Goal: Find specific page/section: Find specific page/section

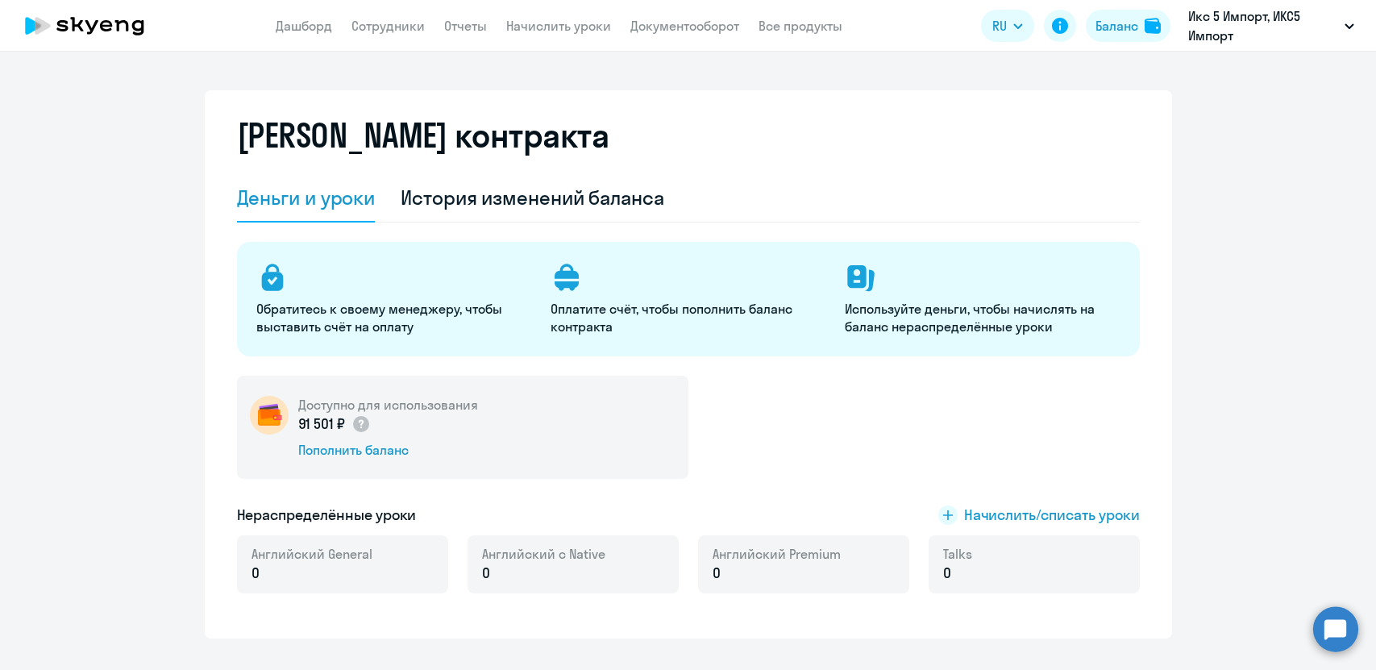
select select "english_adult_not_native_speaker"
click at [1306, 26] on p "Икс 5 Импорт, ИКС5 Импорт" at bounding box center [1263, 25] width 150 height 39
click at [1306, 83] on li "КУРСЫ, ИКС5 Импорт" at bounding box center [1265, 75] width 193 height 40
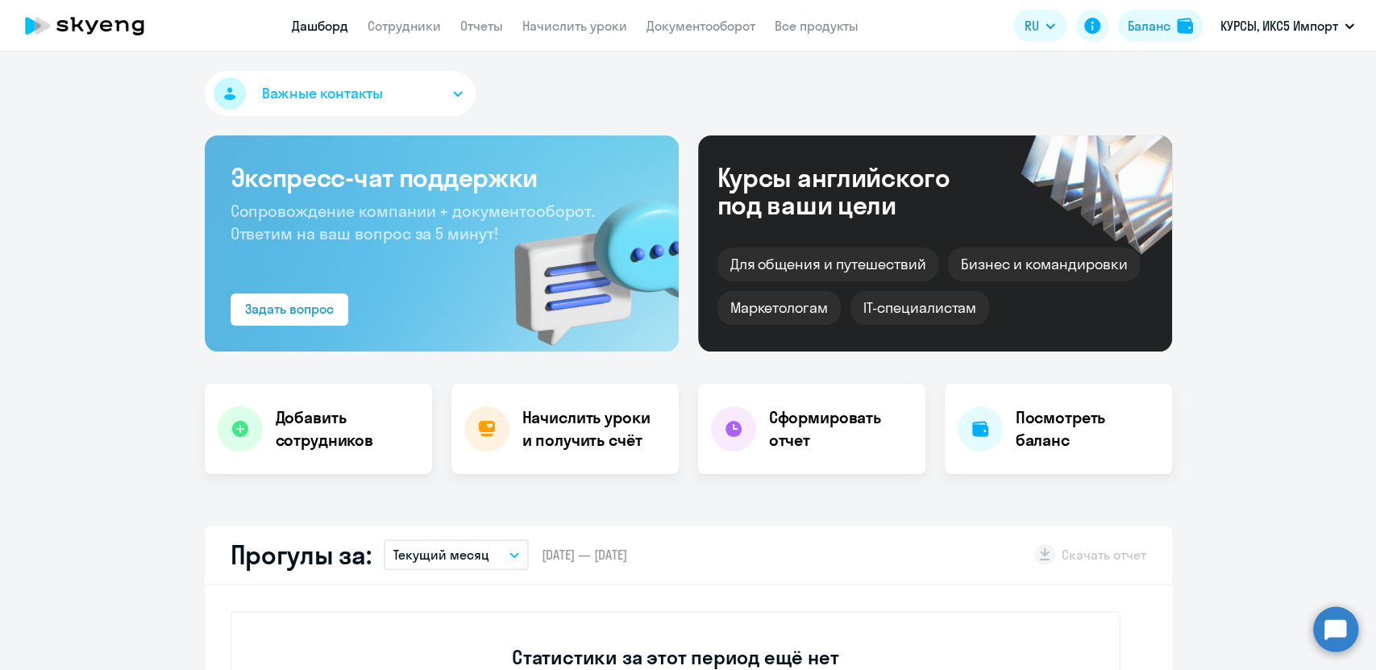
select select "30"
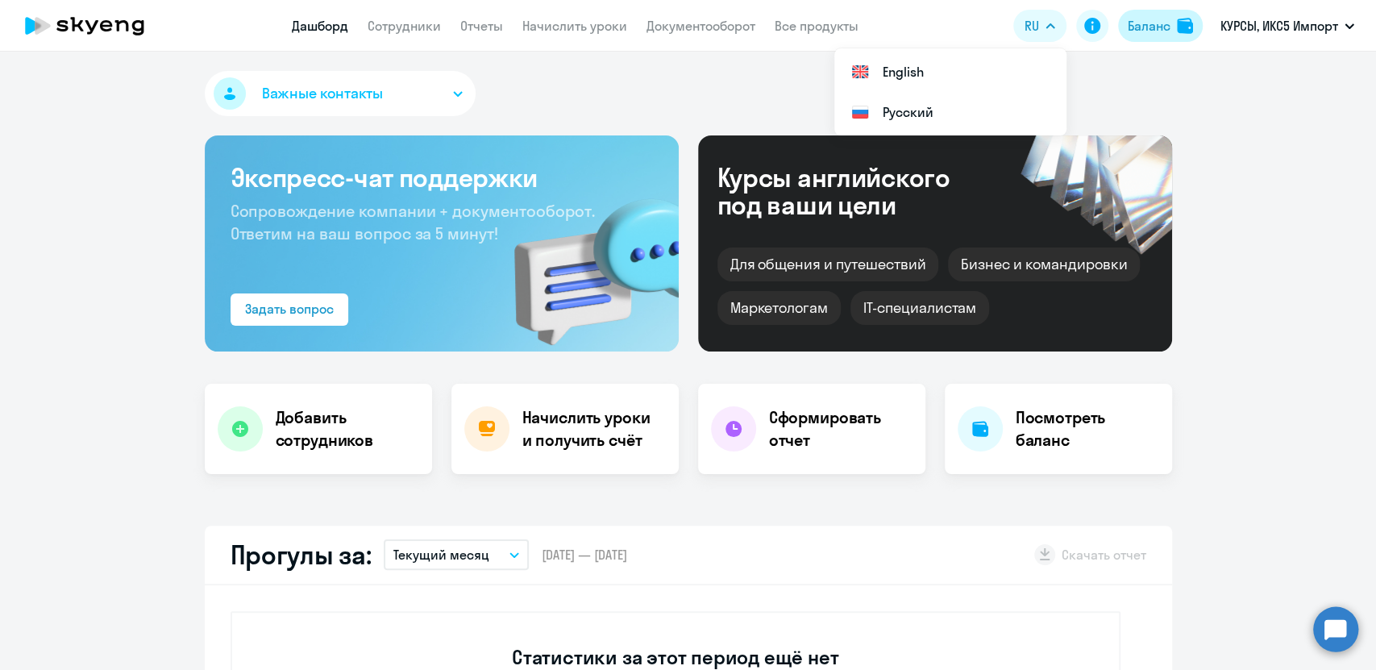
click at [1147, 39] on button "Баланс" at bounding box center [1160, 26] width 85 height 32
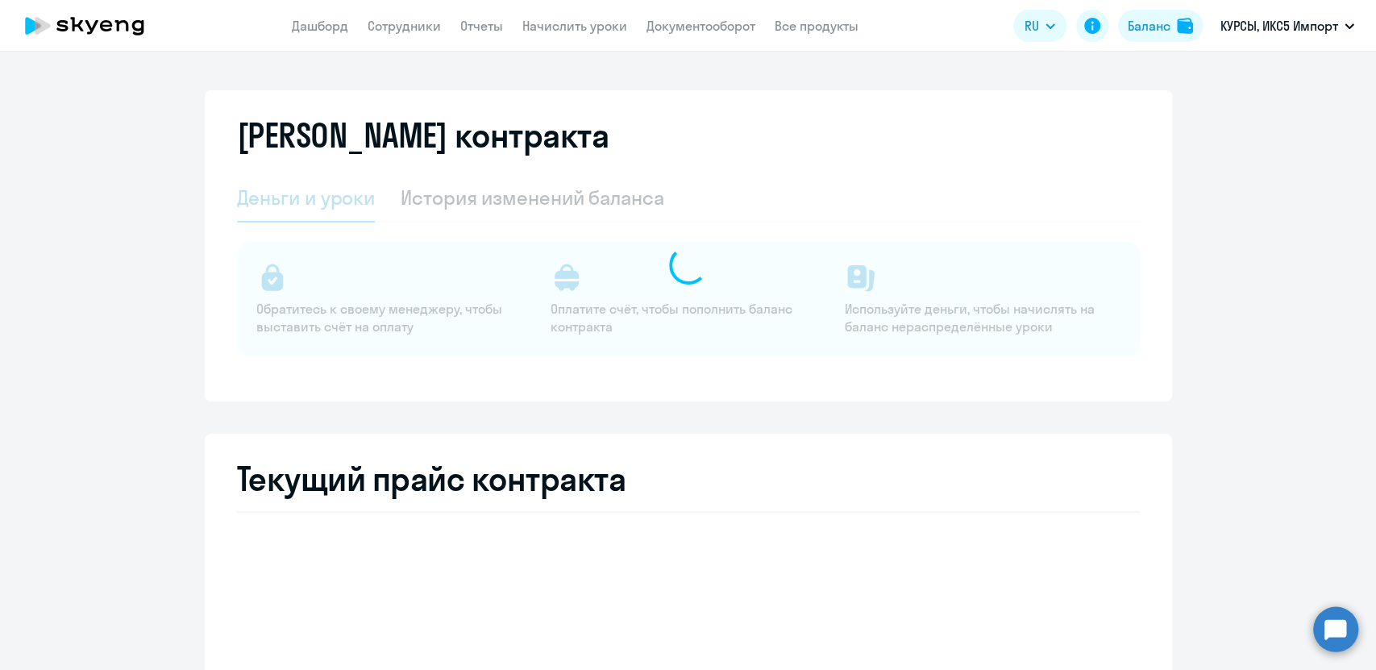
select select "english_adult_not_native_speaker_course_elementary"
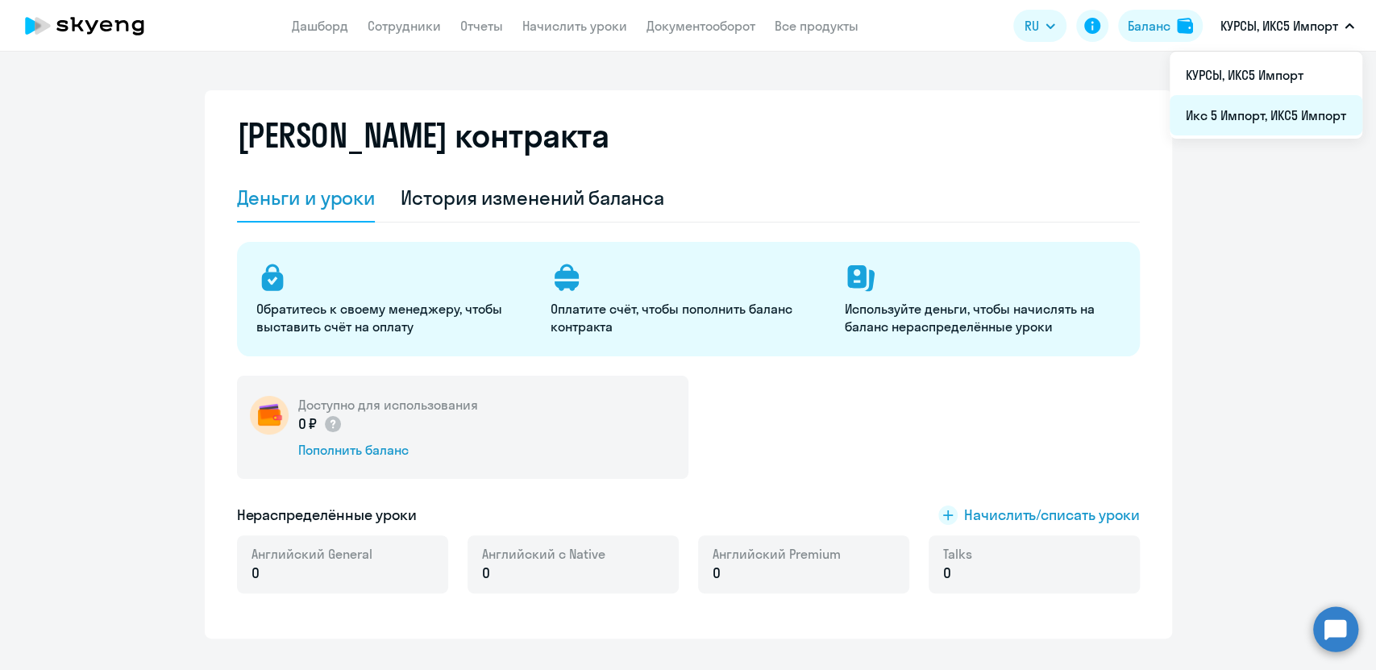
click at [1264, 119] on li "Икс 5 Импорт, ИКС5 Импорт" at bounding box center [1265, 115] width 193 height 40
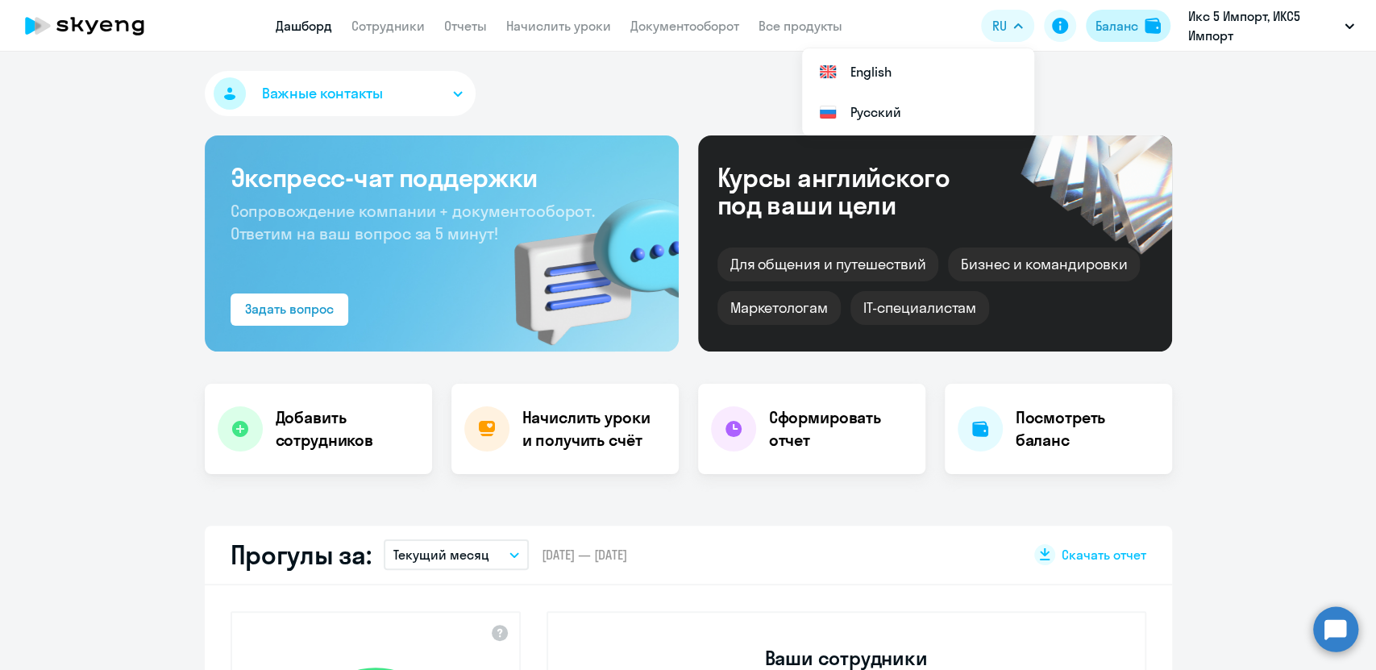
click at [1134, 28] on div "Баланс" at bounding box center [1116, 25] width 43 height 19
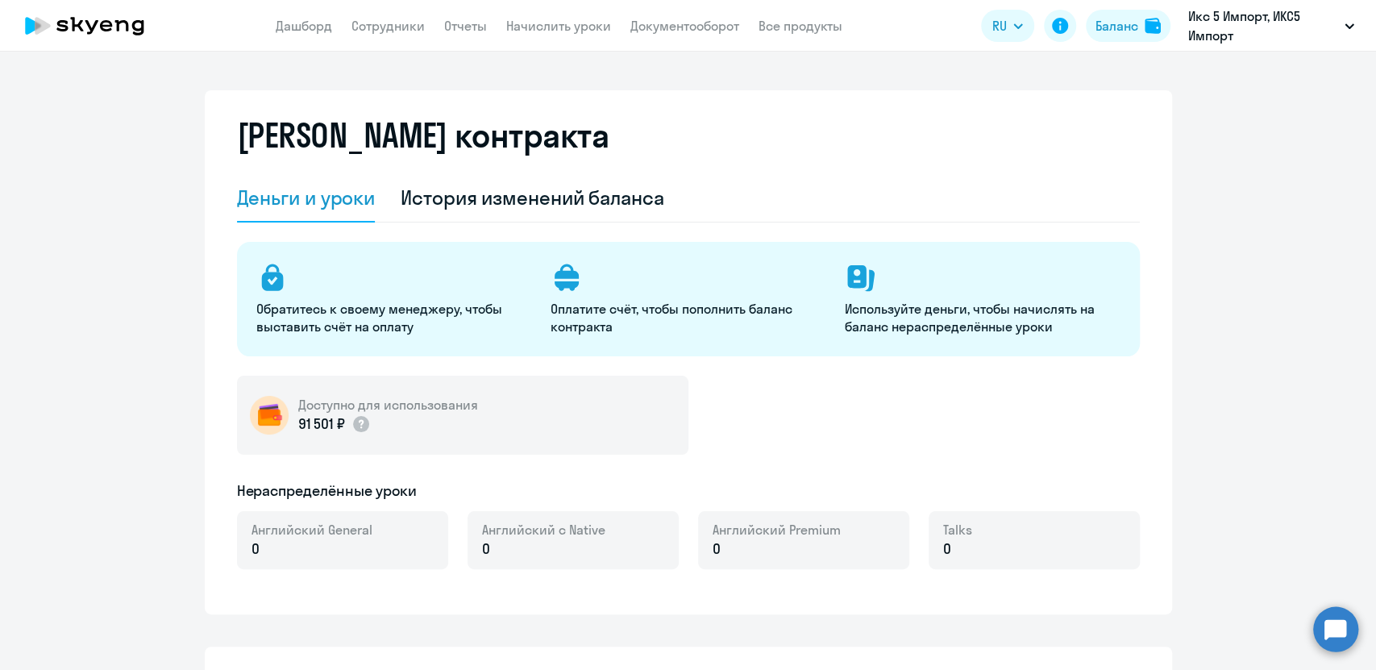
select select "english_adult_not_native_speaker"
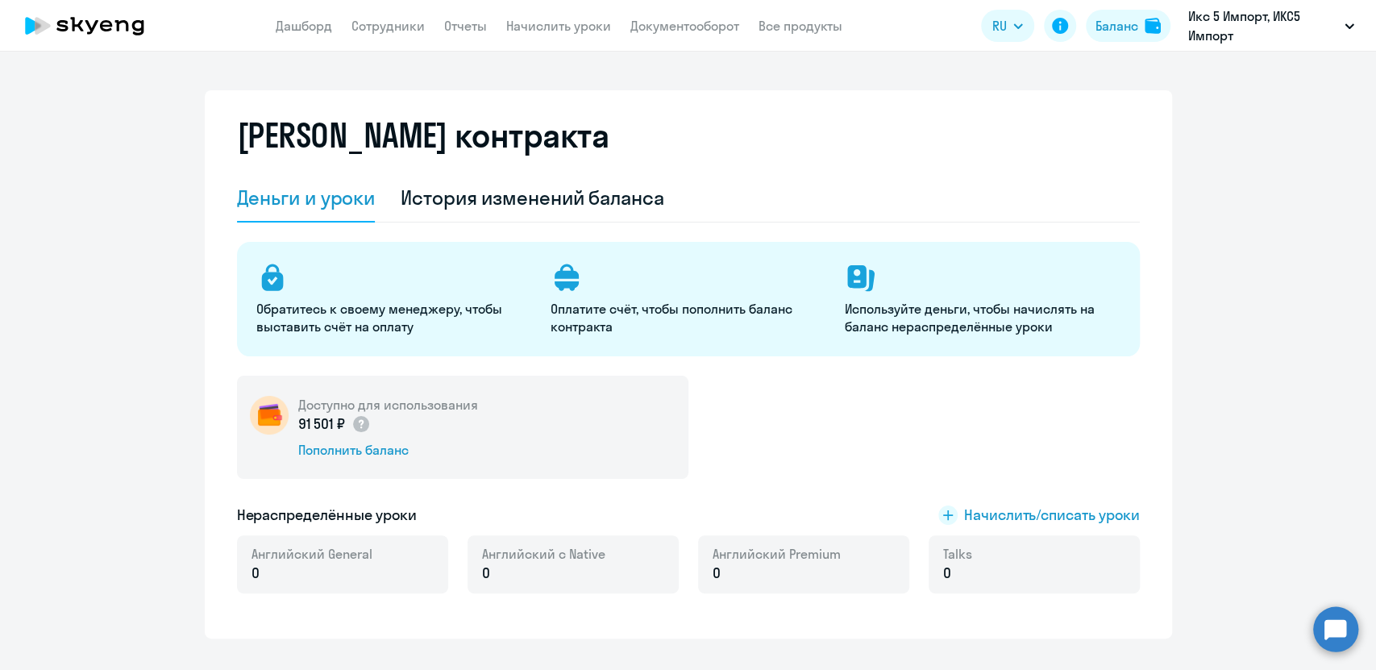
click at [379, 35] on app-menu-item-link "Сотрудники" at bounding box center [387, 26] width 73 height 20
click at [387, 22] on link "Сотрудники" at bounding box center [387, 26] width 73 height 16
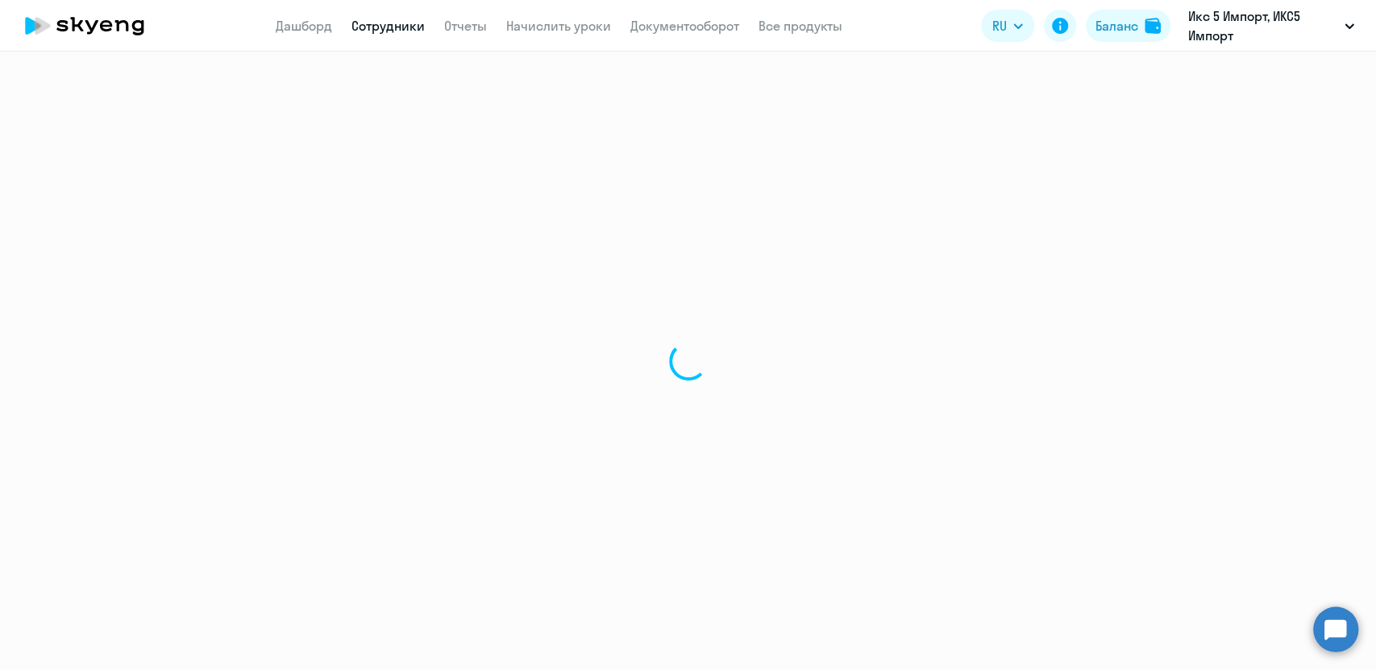
select select "30"
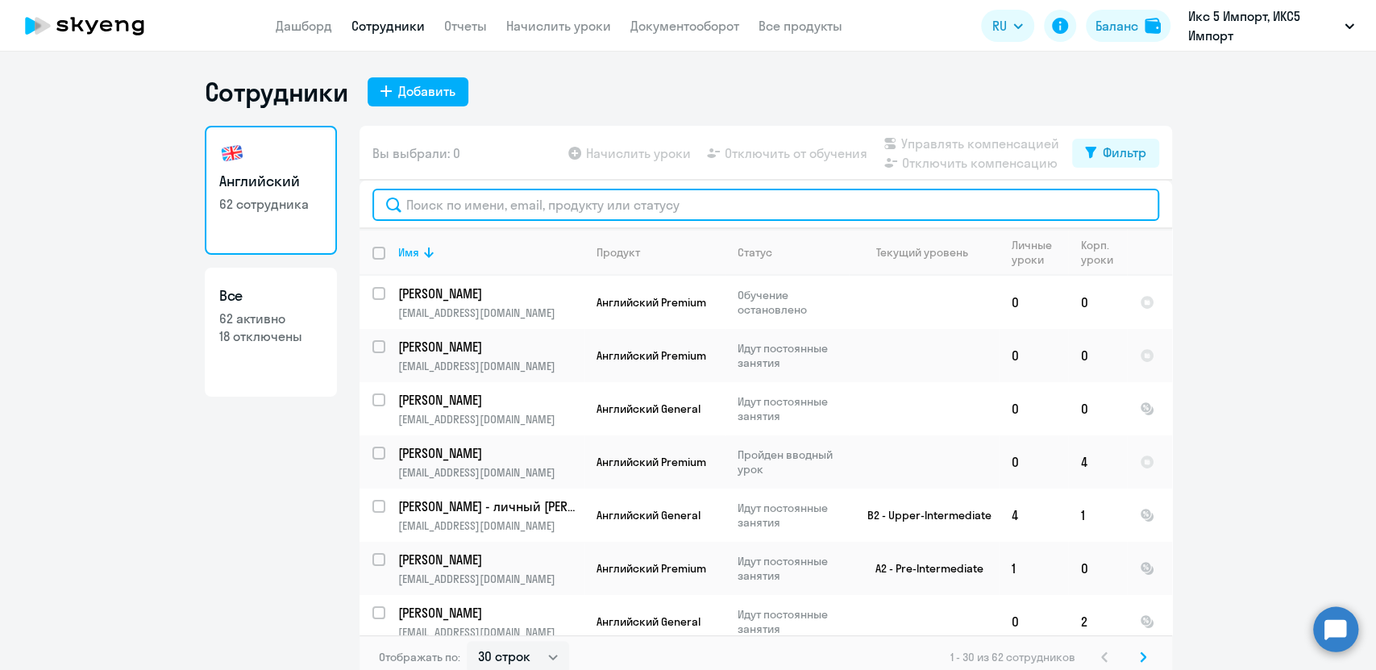
click at [554, 215] on input "text" at bounding box center [765, 205] width 787 height 32
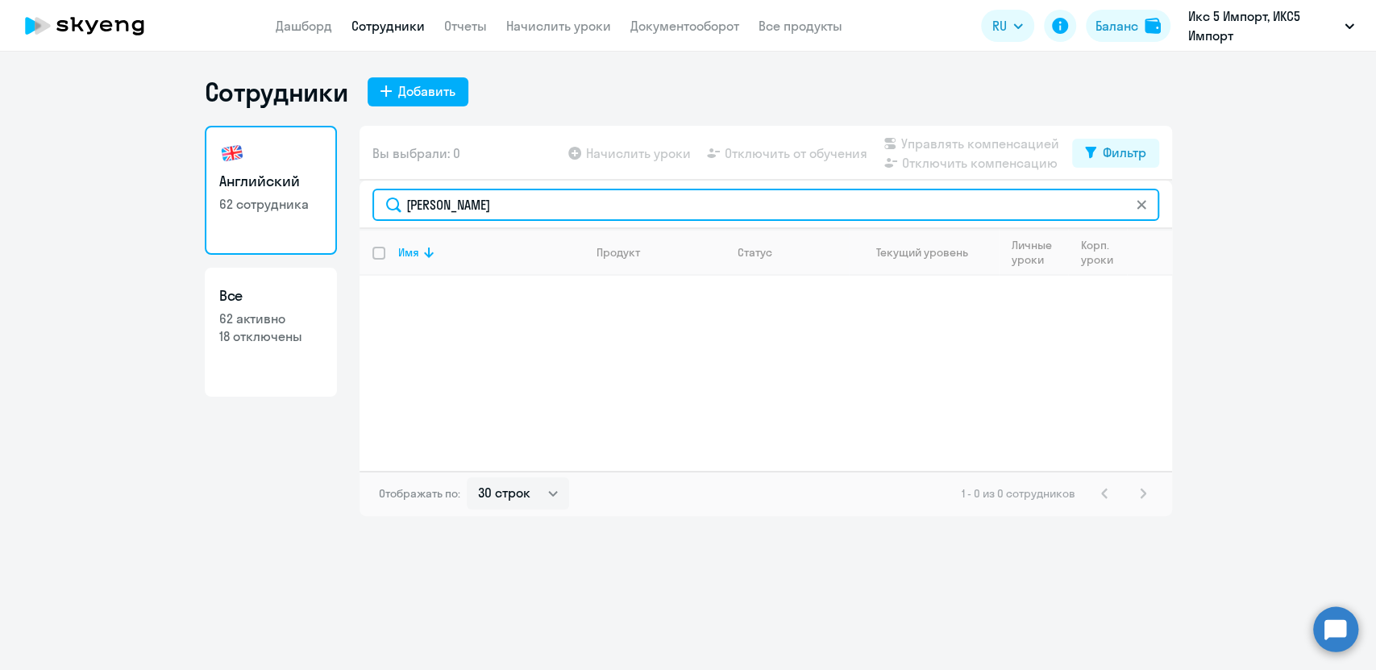
type input "[PERSON_NAME]"
